Goal: Transaction & Acquisition: Book appointment/travel/reservation

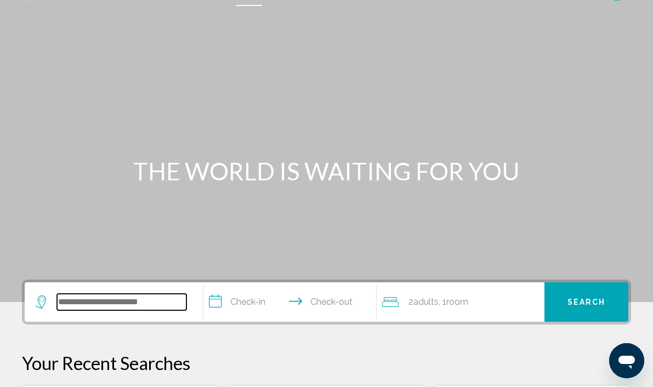
click at [134, 296] on input "Search widget" at bounding box center [121, 302] width 129 height 16
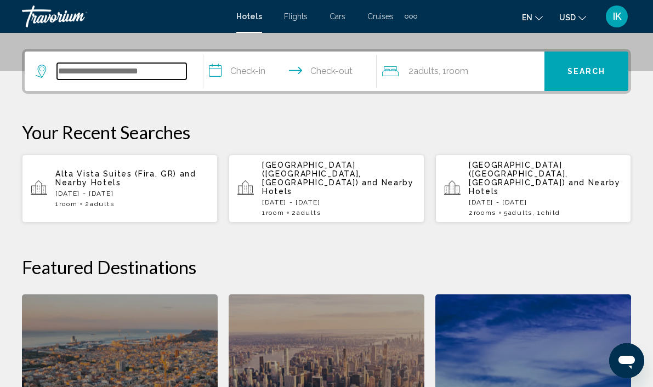
scroll to position [271, 0]
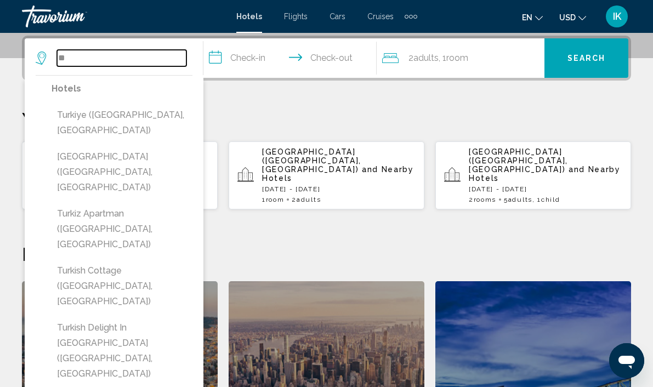
type input "*"
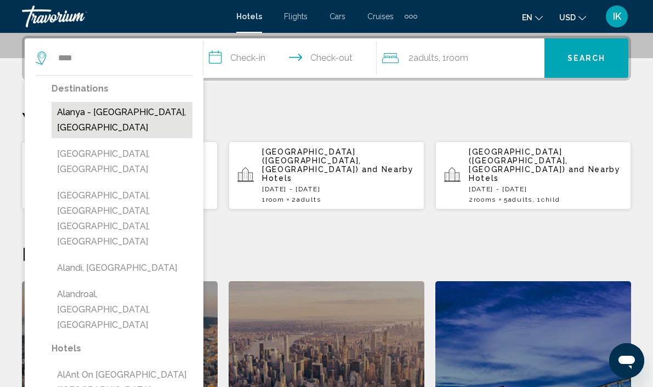
click at [127, 116] on button "Alanya - [GEOGRAPHIC_DATA], [GEOGRAPHIC_DATA]" at bounding box center [122, 120] width 141 height 36
type input "**********"
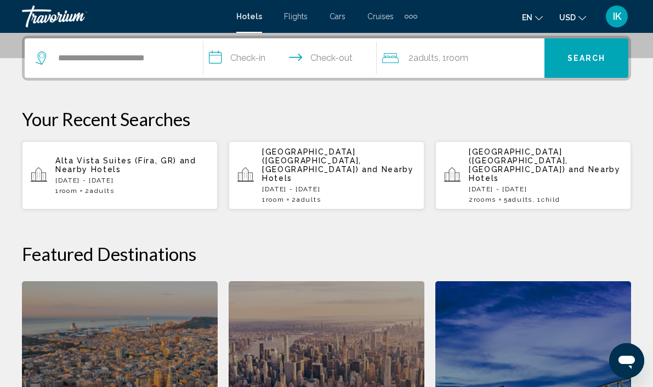
click at [255, 57] on input "**********" at bounding box center [292, 59] width 178 height 43
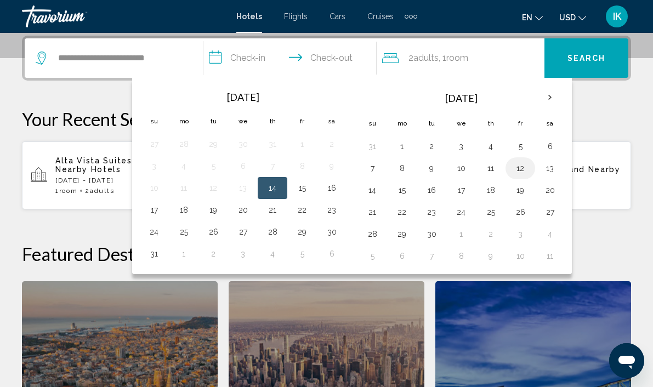
click at [523, 171] on button "12" at bounding box center [521, 168] width 18 height 15
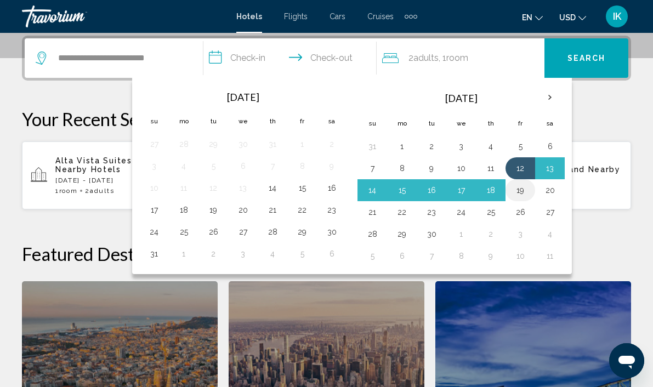
click at [522, 190] on button "19" at bounding box center [521, 190] width 18 height 15
type input "**********"
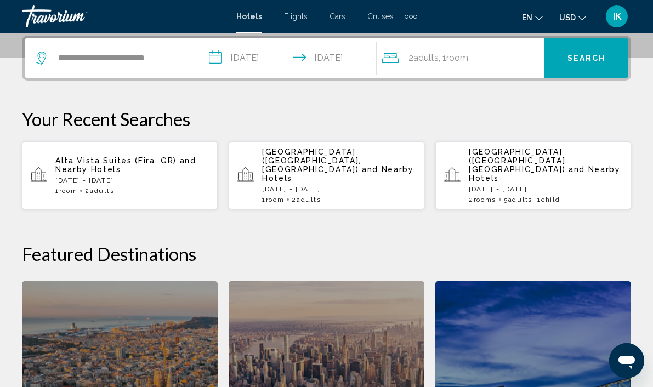
click at [502, 64] on div "2 Adult Adults , 1 Room rooms" at bounding box center [463, 57] width 162 height 15
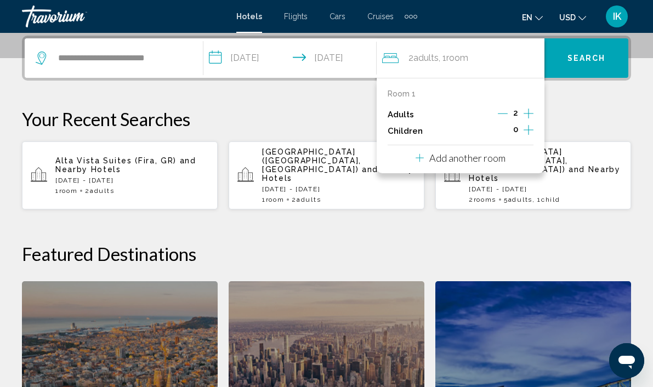
click at [530, 112] on icon "Increment adults" at bounding box center [529, 113] width 10 height 13
click at [531, 132] on icon "Increment children" at bounding box center [529, 129] width 10 height 13
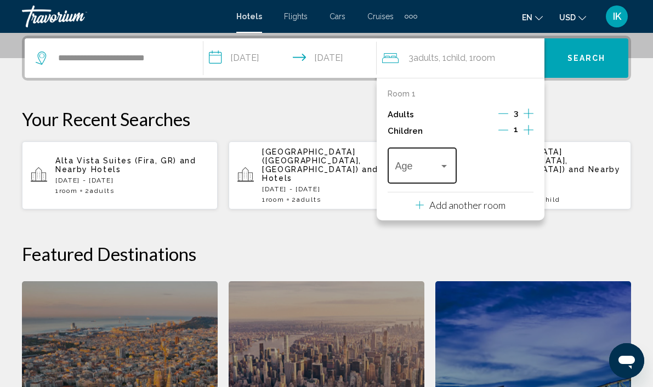
click at [445, 168] on div "Travelers: 3 adults, 1 child" at bounding box center [444, 166] width 10 height 9
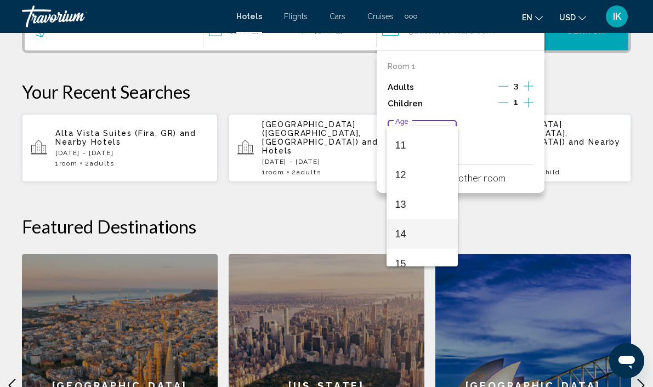
scroll to position [313, 0]
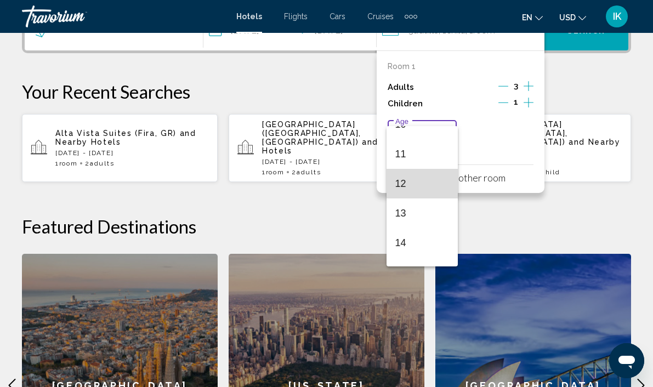
click at [402, 185] on span "12" at bounding box center [422, 184] width 54 height 30
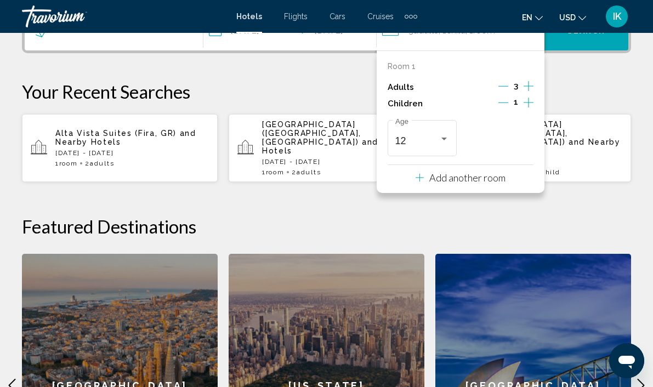
click at [501, 84] on icon "Decrement adults" at bounding box center [504, 86] width 10 height 10
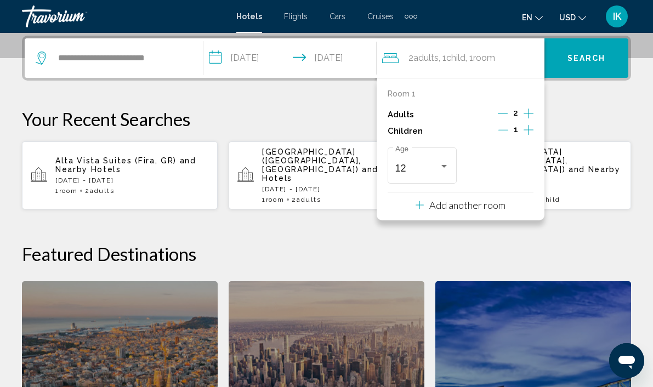
click at [528, 129] on icon "Increment children" at bounding box center [529, 129] width 10 height 13
click at [524, 166] on div "Travelers: 2 adults, 2 children" at bounding box center [522, 166] width 10 height 9
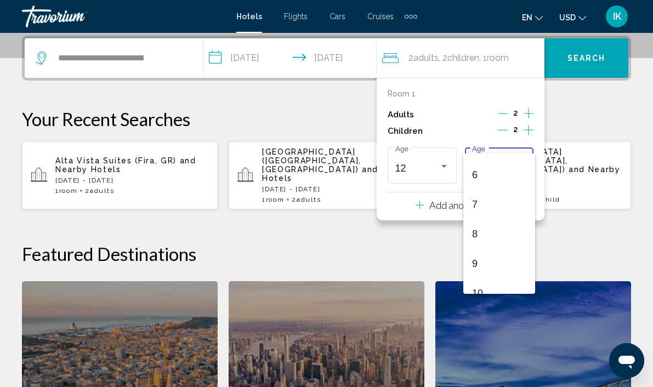
scroll to position [393, 0]
click at [484, 282] on span "17" at bounding box center [499, 279] width 54 height 30
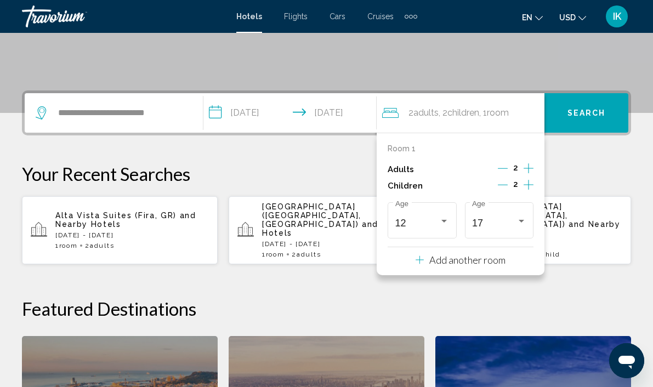
scroll to position [211, 0]
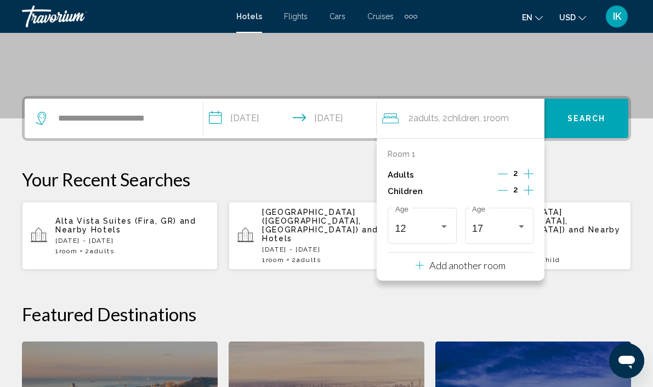
click at [582, 123] on button "Search" at bounding box center [587, 118] width 84 height 39
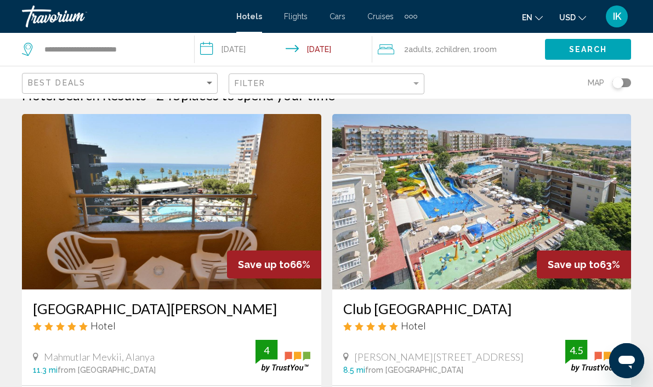
scroll to position [19, 0]
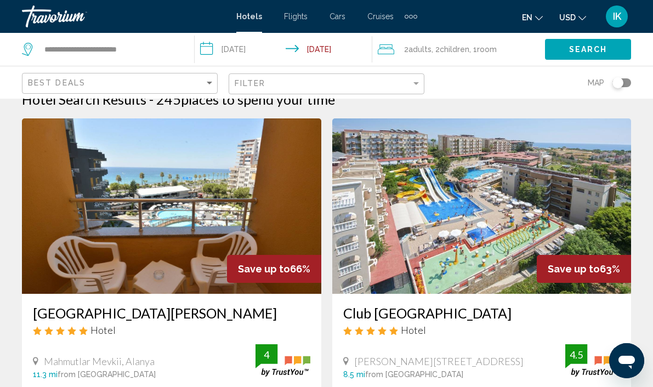
click at [583, 17] on icon "Change currency" at bounding box center [583, 18] width 8 height 8
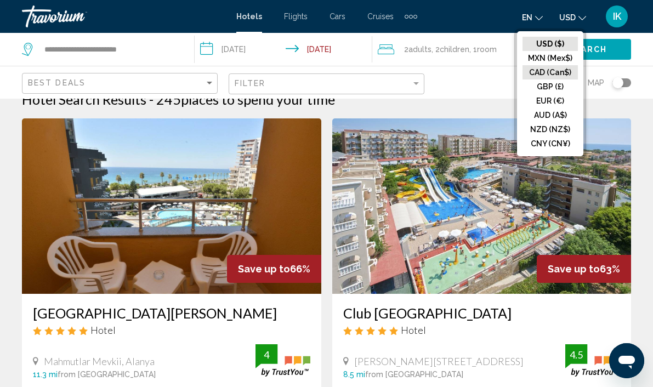
click at [552, 71] on button "CAD (Can$)" at bounding box center [550, 72] width 55 height 14
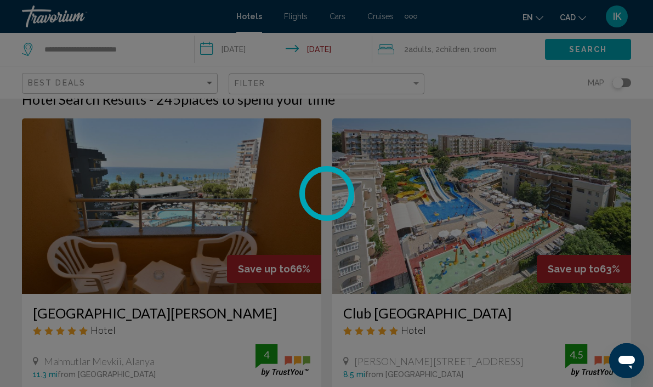
scroll to position [0, 0]
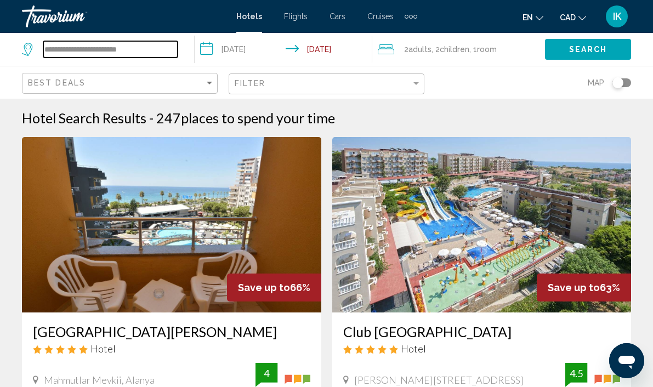
click at [160, 46] on input "**********" at bounding box center [110, 49] width 134 height 16
drag, startPoint x: 160, startPoint y: 46, endPoint x: -50, endPoint y: 29, distance: 210.2
click at [0, 29] on html "**********" at bounding box center [326, 193] width 653 height 387
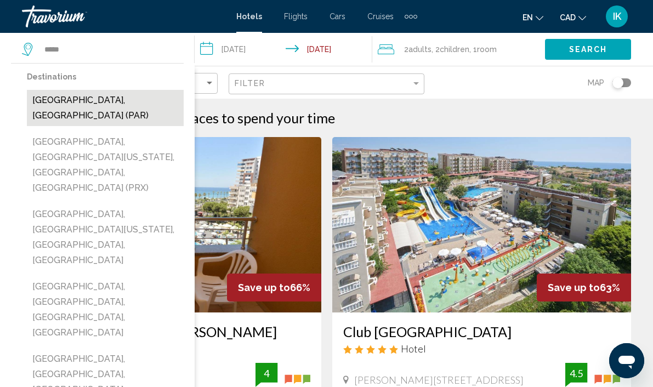
click at [88, 102] on button "[GEOGRAPHIC_DATA], [GEOGRAPHIC_DATA] (PAR)" at bounding box center [105, 108] width 157 height 36
type input "**********"
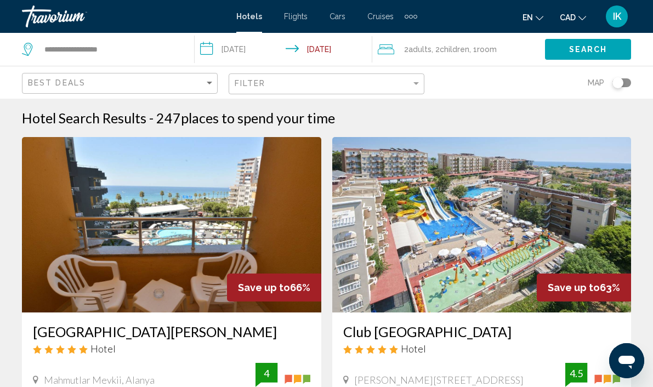
click at [264, 49] on input "**********" at bounding box center [286, 51] width 183 height 36
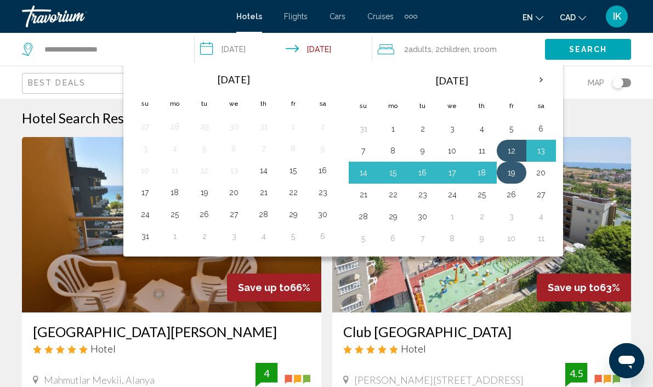
click at [507, 174] on button "19" at bounding box center [512, 172] width 18 height 15
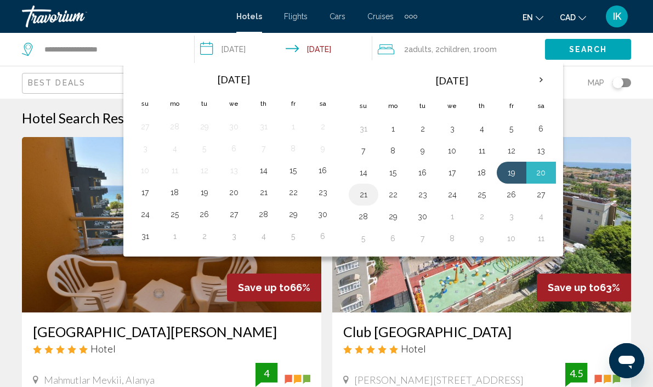
click at [372, 194] on td "21" at bounding box center [364, 195] width 30 height 22
click at [361, 195] on button "21" at bounding box center [364, 194] width 18 height 15
type input "**********"
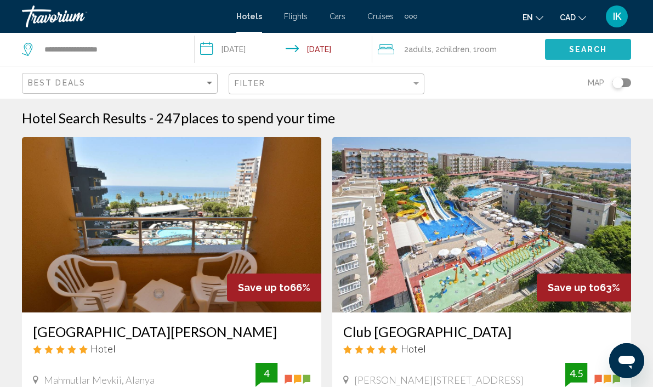
click at [597, 54] on button "Search" at bounding box center [588, 49] width 86 height 20
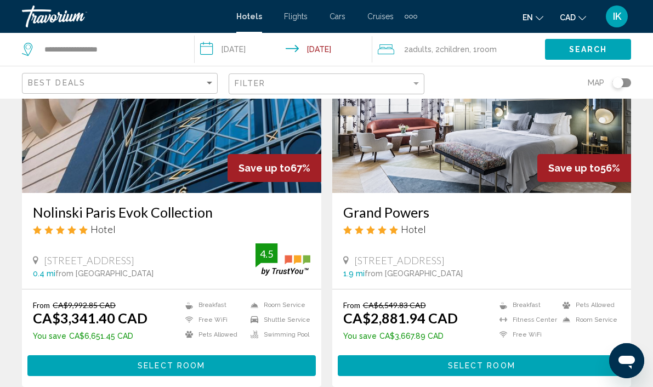
scroll to position [118, 0]
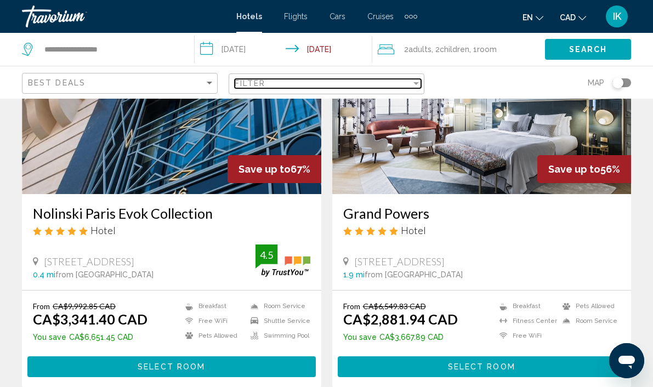
click at [388, 85] on div "Filter" at bounding box center [323, 83] width 177 height 9
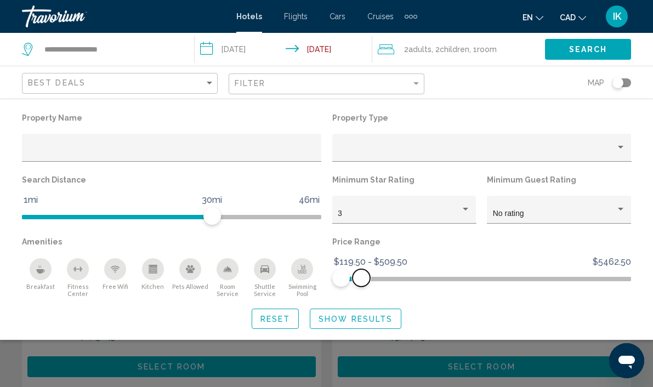
drag, startPoint x: 624, startPoint y: 276, endPoint x: 361, endPoint y: 284, distance: 262.3
click at [361, 284] on span "Hotel Filters" at bounding box center [362, 278] width 18 height 18
click at [271, 315] on span "Reset" at bounding box center [276, 319] width 30 height 9
drag, startPoint x: 624, startPoint y: 280, endPoint x: 365, endPoint y: 272, distance: 258.5
click at [365, 272] on span "Hotel Filters" at bounding box center [366, 278] width 18 height 18
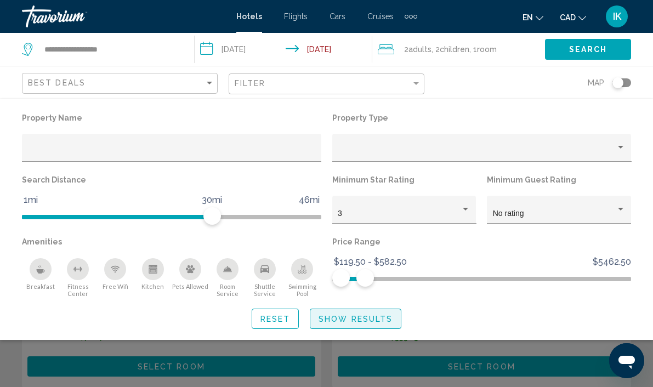
click at [372, 319] on span "Show Results" at bounding box center [356, 319] width 74 height 9
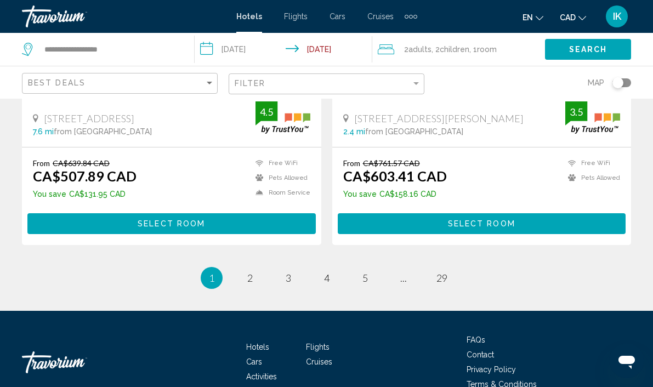
scroll to position [2221, 0]
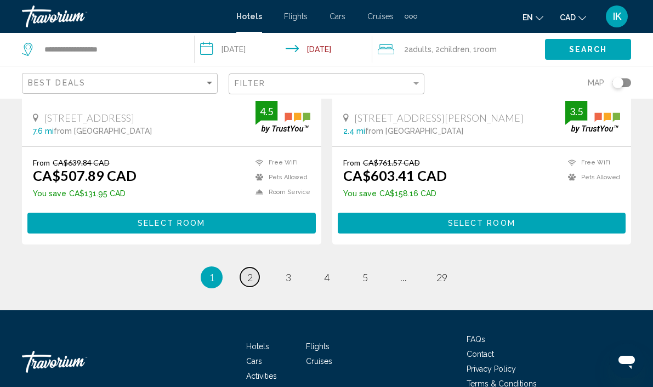
click at [251, 275] on span "2" at bounding box center [249, 277] width 5 height 12
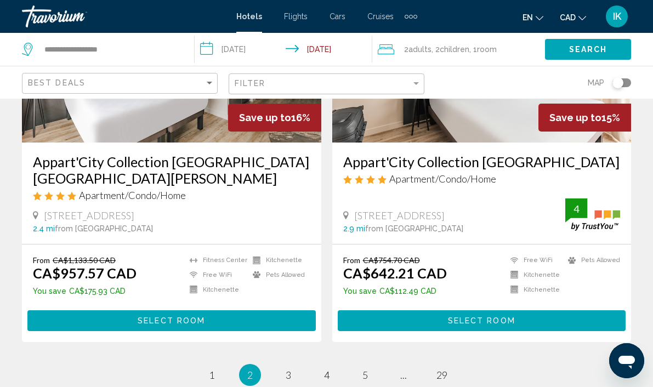
scroll to position [2293, 0]
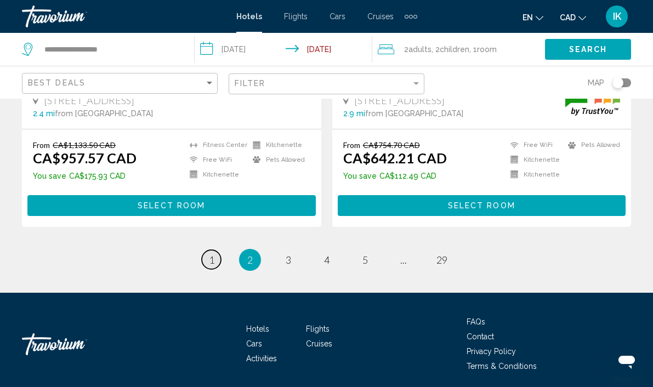
click at [215, 250] on link "page 1" at bounding box center [211, 259] width 19 height 19
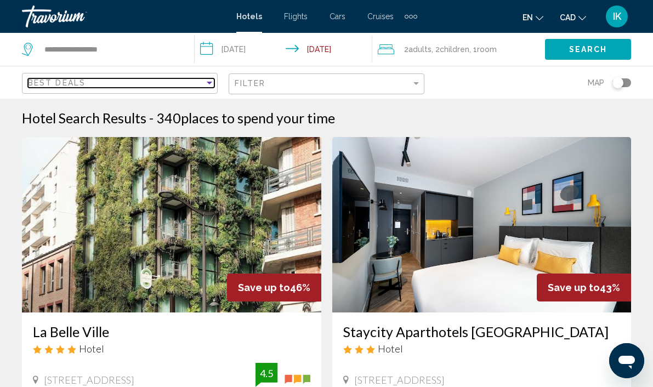
click at [207, 85] on div "Sort by" at bounding box center [210, 82] width 10 height 9
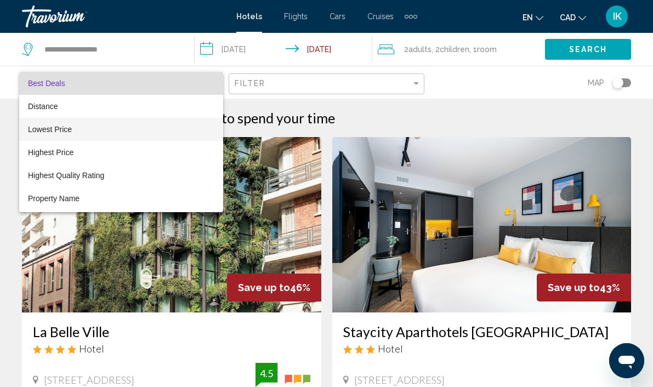
click at [90, 137] on span "Lowest Price" at bounding box center [121, 129] width 186 height 23
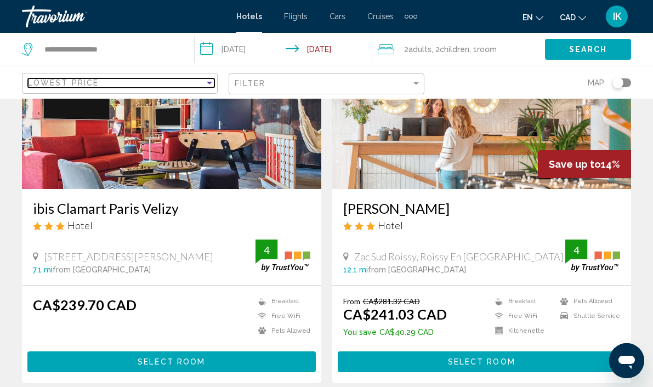
scroll to position [120, 0]
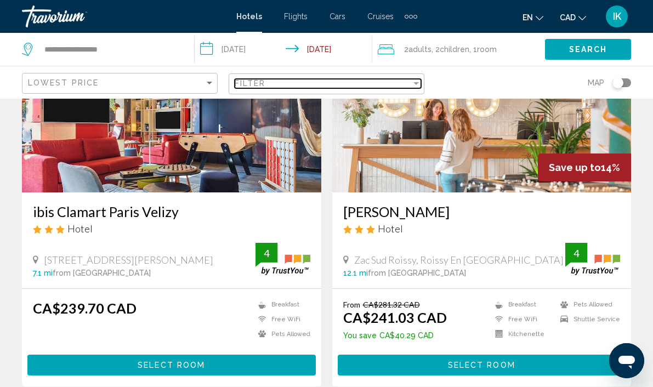
click at [411, 82] on div "Filter" at bounding box center [416, 83] width 10 height 9
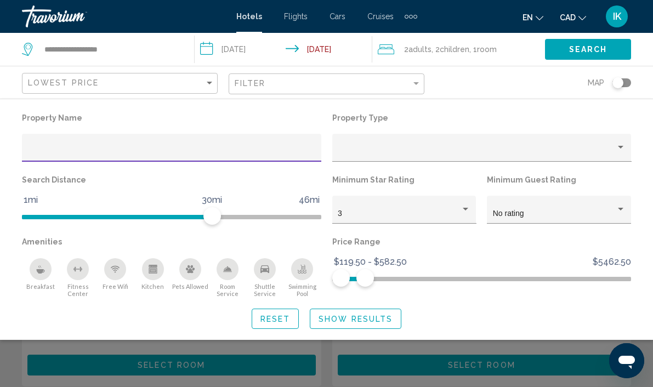
click at [44, 268] on icon "Breakfast" at bounding box center [40, 269] width 9 height 9
click at [357, 324] on span "Show Results" at bounding box center [356, 319] width 74 height 9
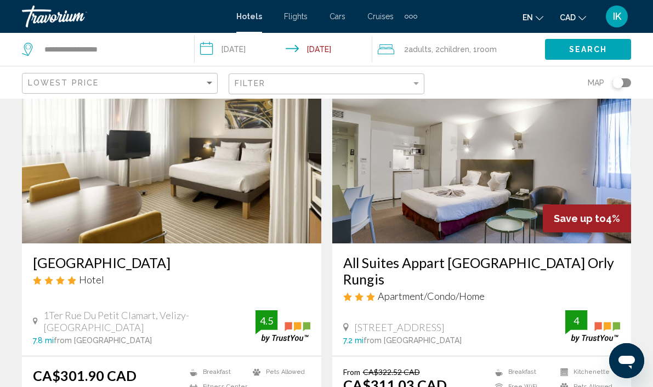
scroll to position [2026, 0]
